Goal: Find specific page/section: Find specific page/section

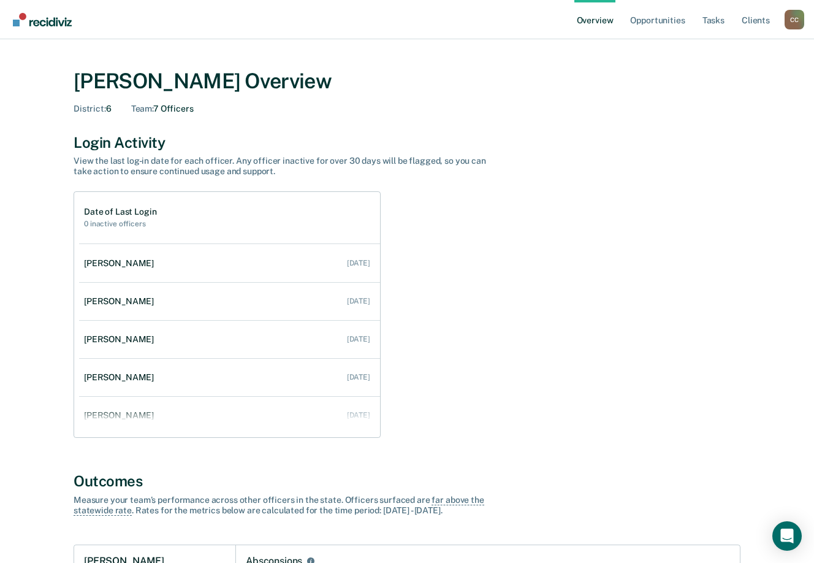
click at [789, 17] on div "C C" at bounding box center [795, 20] width 20 height 20
click at [726, 96] on link "Go to Operations" at bounding box center [745, 95] width 79 height 10
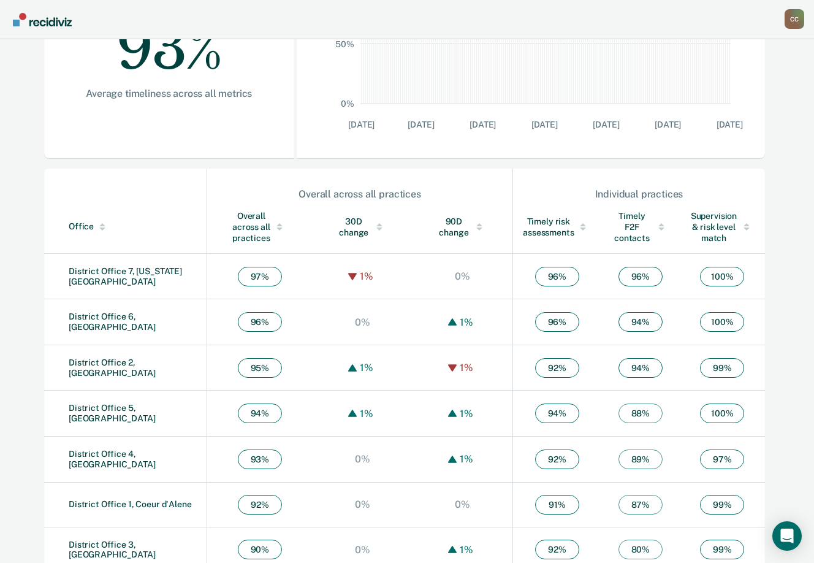
scroll to position [304, 0]
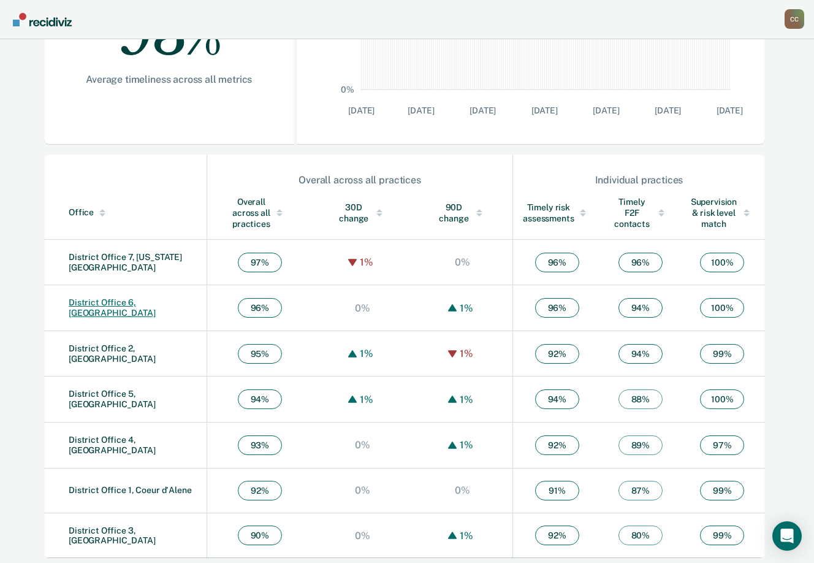
click at [109, 307] on link "District Office 6, Pocatello" at bounding box center [112, 307] width 87 height 20
